Goal: Navigation & Orientation: Find specific page/section

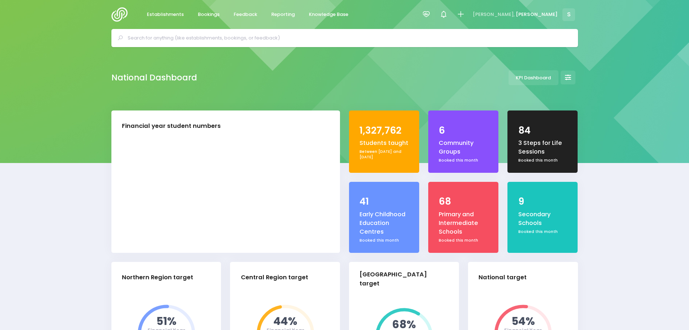
select select "5"
click at [239, 13] on span "Feedback" at bounding box center [246, 14] width 24 height 7
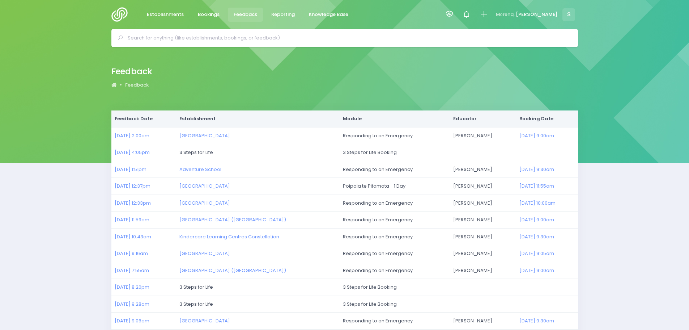
click at [114, 15] on img at bounding box center [121, 14] width 21 height 14
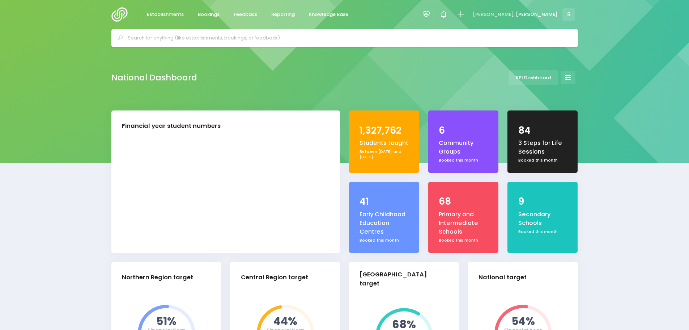
select select "5"
